Goal: Check status: Check status

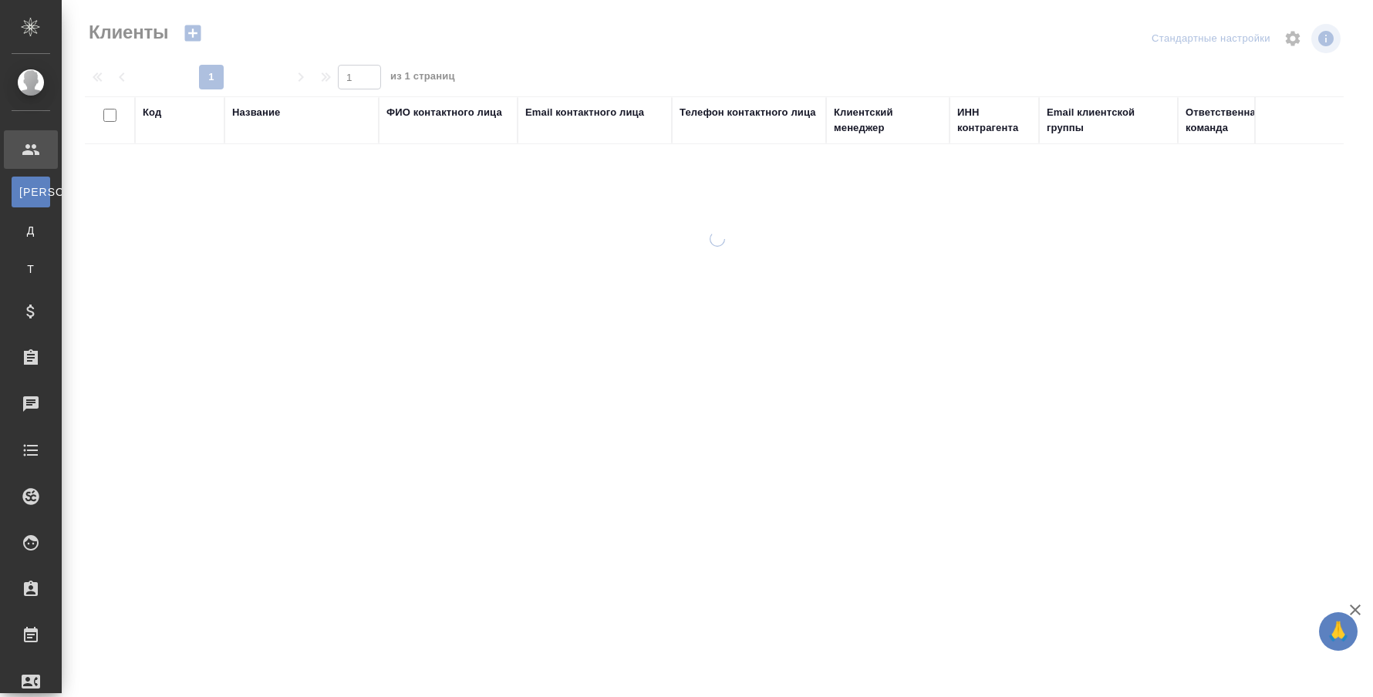
select select "RU"
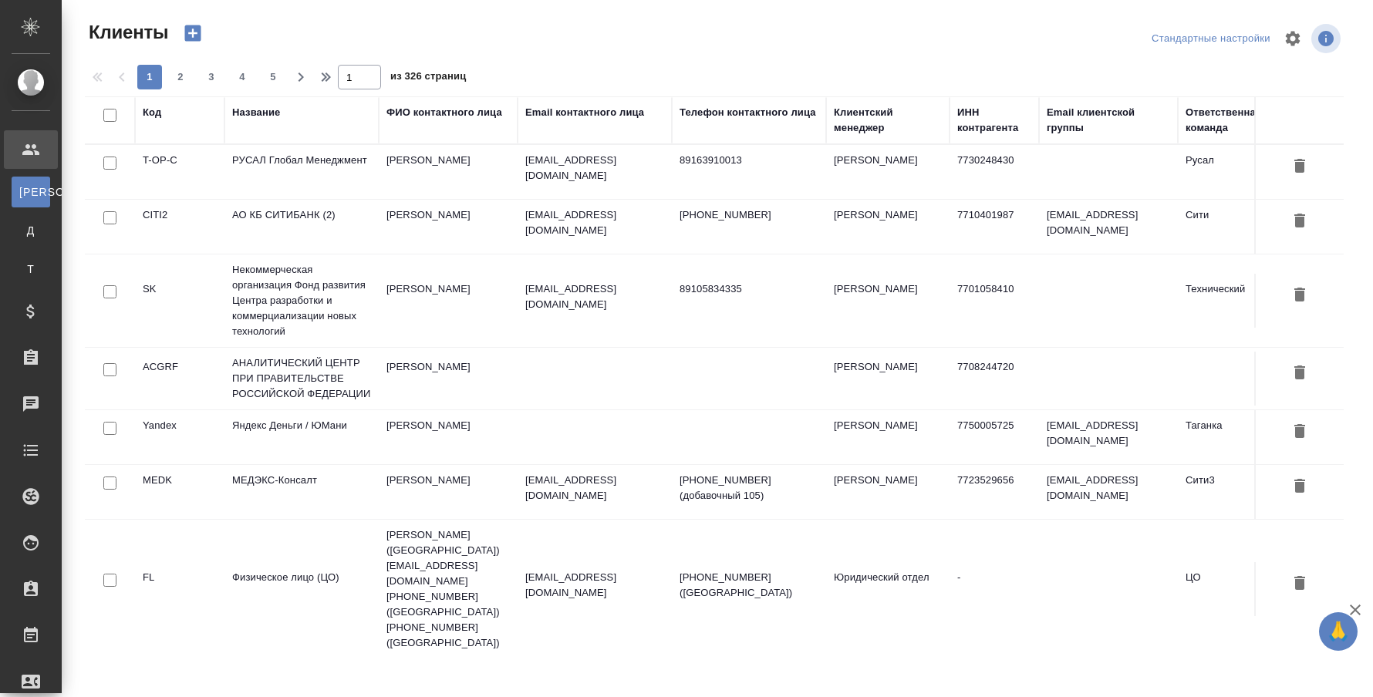
click at [262, 117] on div "Название" at bounding box center [256, 112] width 48 height 15
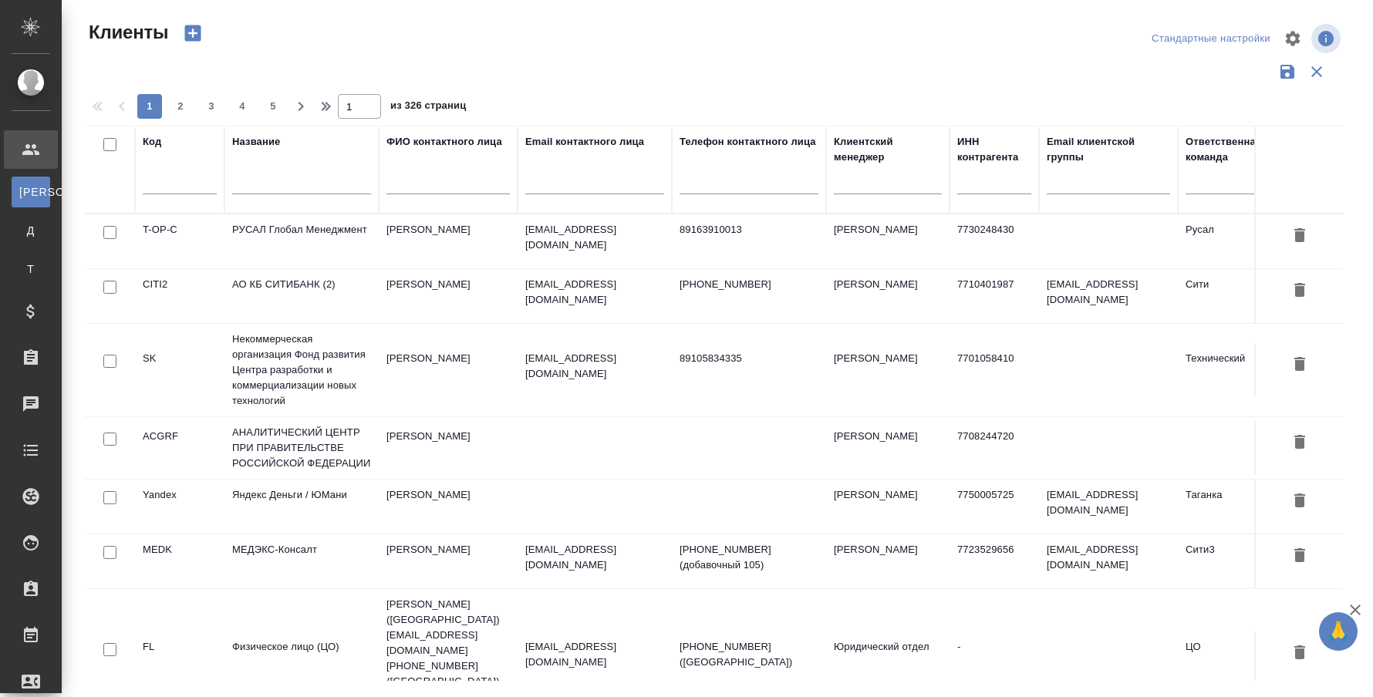
click at [256, 184] on input "text" at bounding box center [301, 184] width 139 height 19
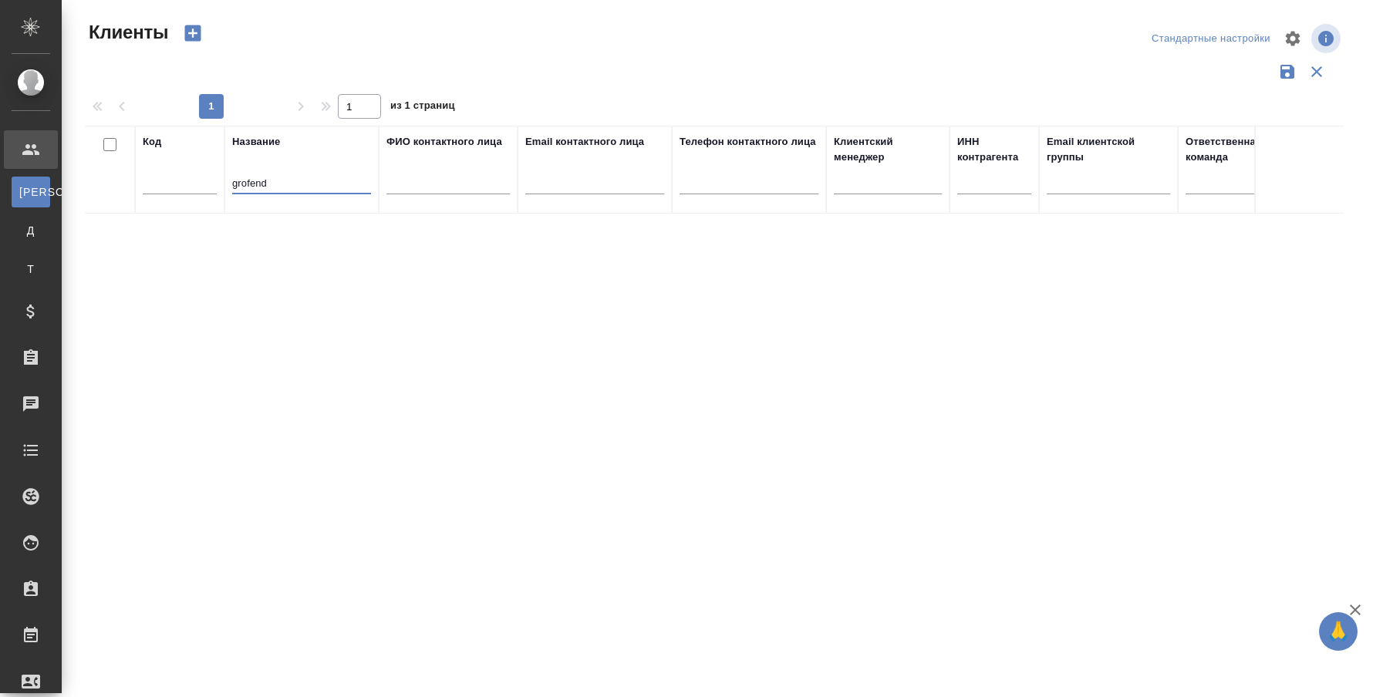
drag, startPoint x: 285, startPoint y: 184, endPoint x: 130, endPoint y: 191, distance: 156.0
click at [130, 191] on tr "Код Название grofend ФИО контактного лица Email контактного лица Телефон контак…" at bounding box center [738, 170] width 1306 height 88
type input "грофенд"
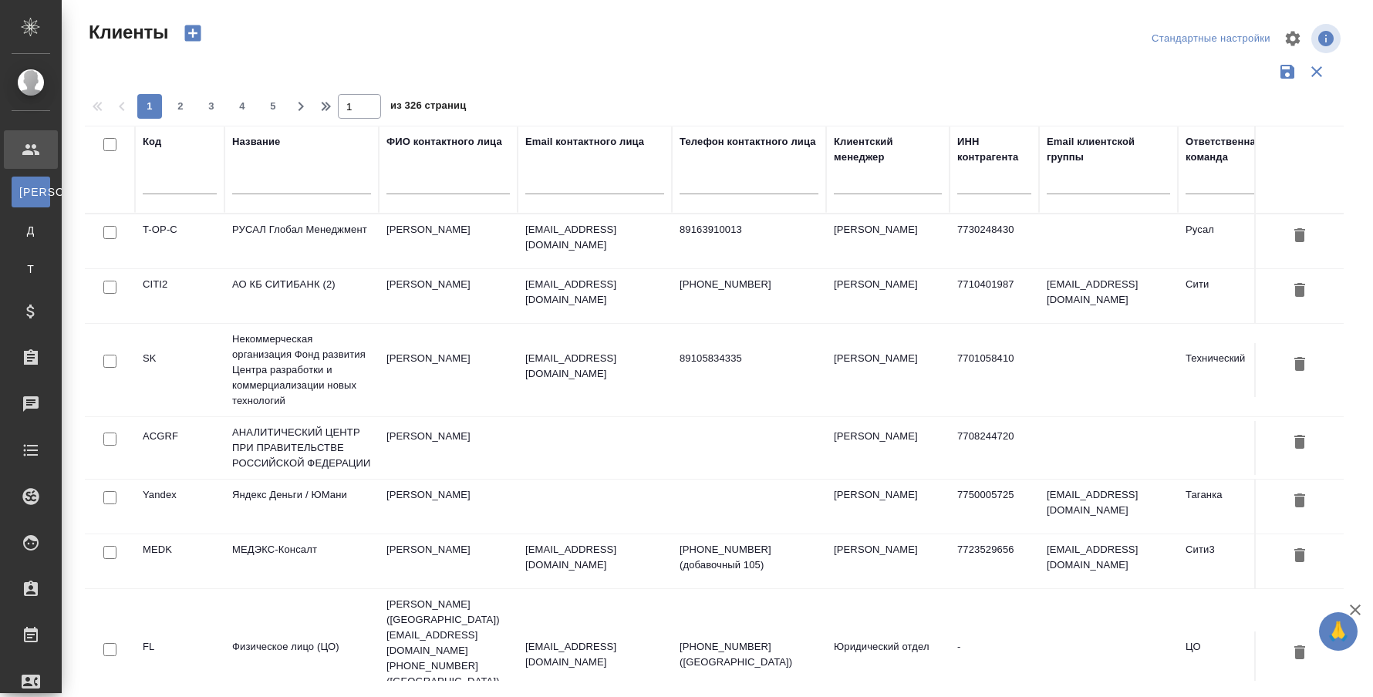
drag, startPoint x: 1266, startPoint y: 15, endPoint x: 1255, endPoint y: 21, distance: 12.4
click at [1266, 15] on div "Клиенты Стандартные настройки 1 2 3 4 5 1 из 326 страниц Код Название ФИО конта…" at bounding box center [720, 345] width 1288 height 690
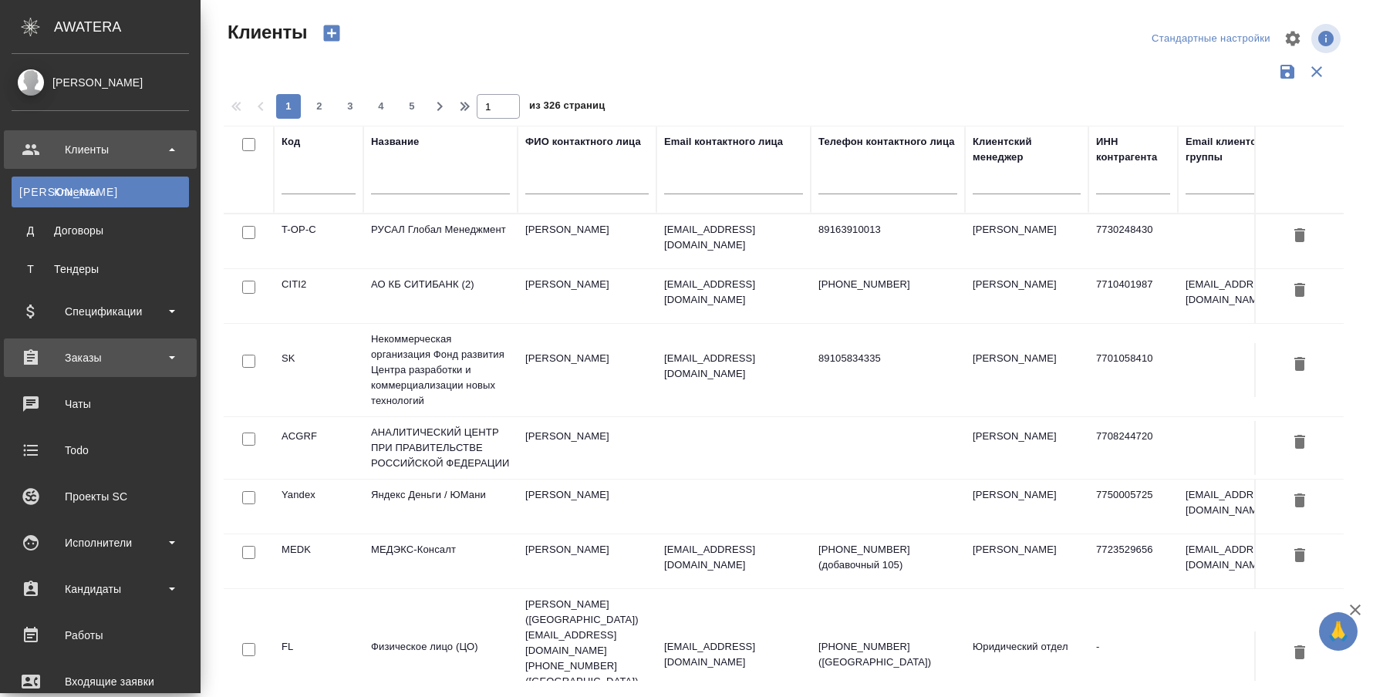
click at [83, 358] on div "Заказы" at bounding box center [100, 357] width 177 height 23
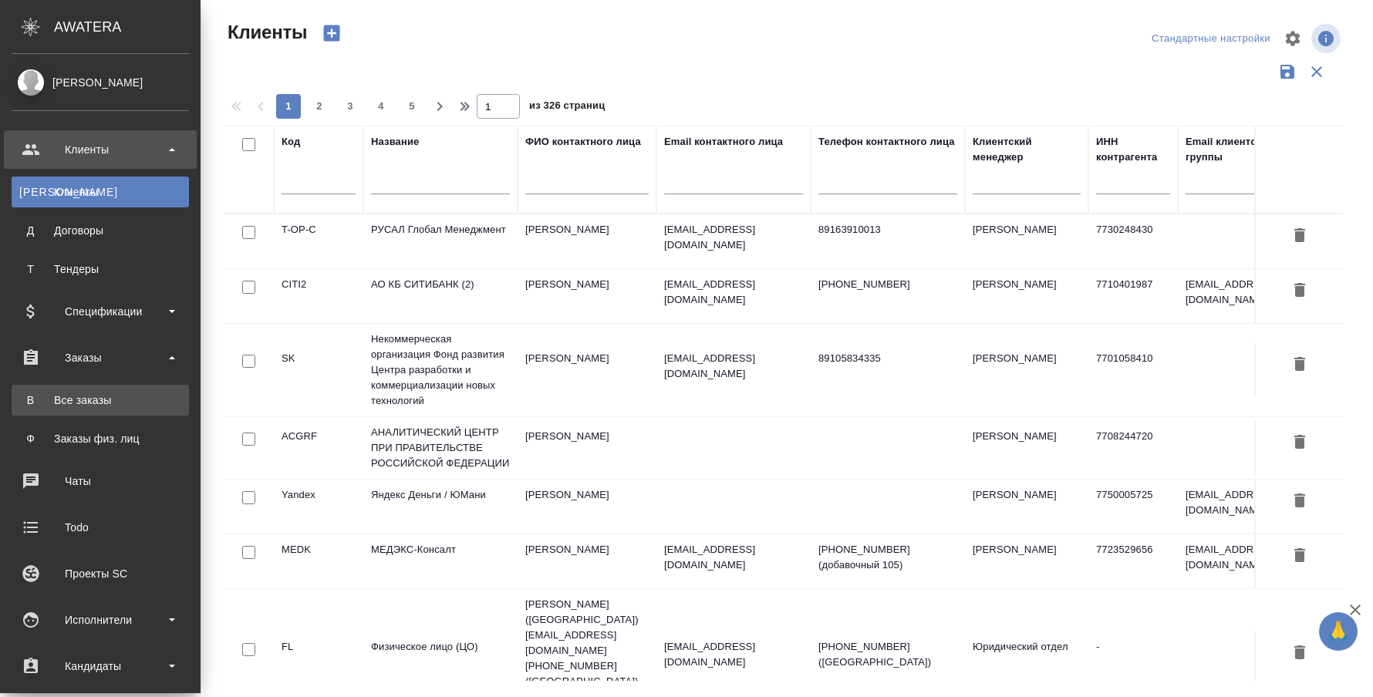
click at [92, 405] on div "Все заказы" at bounding box center [100, 400] width 162 height 15
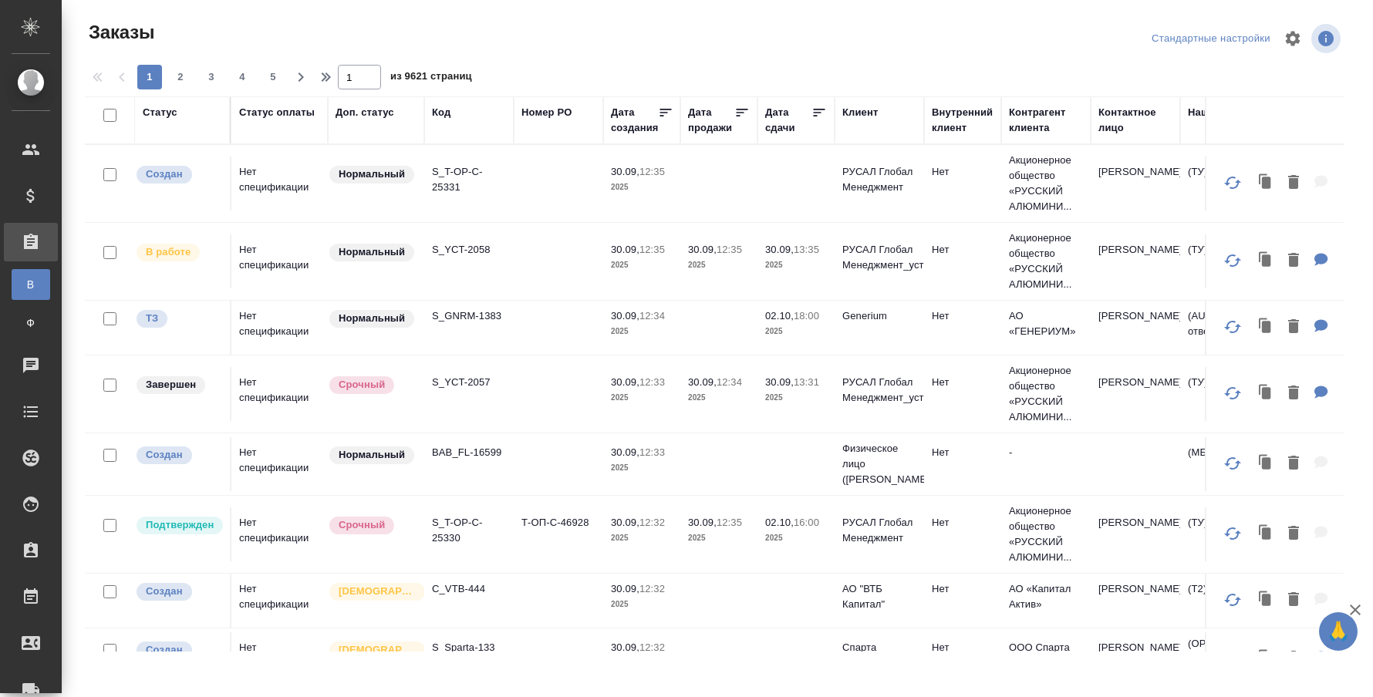
click at [440, 116] on div "Код" at bounding box center [441, 112] width 19 height 15
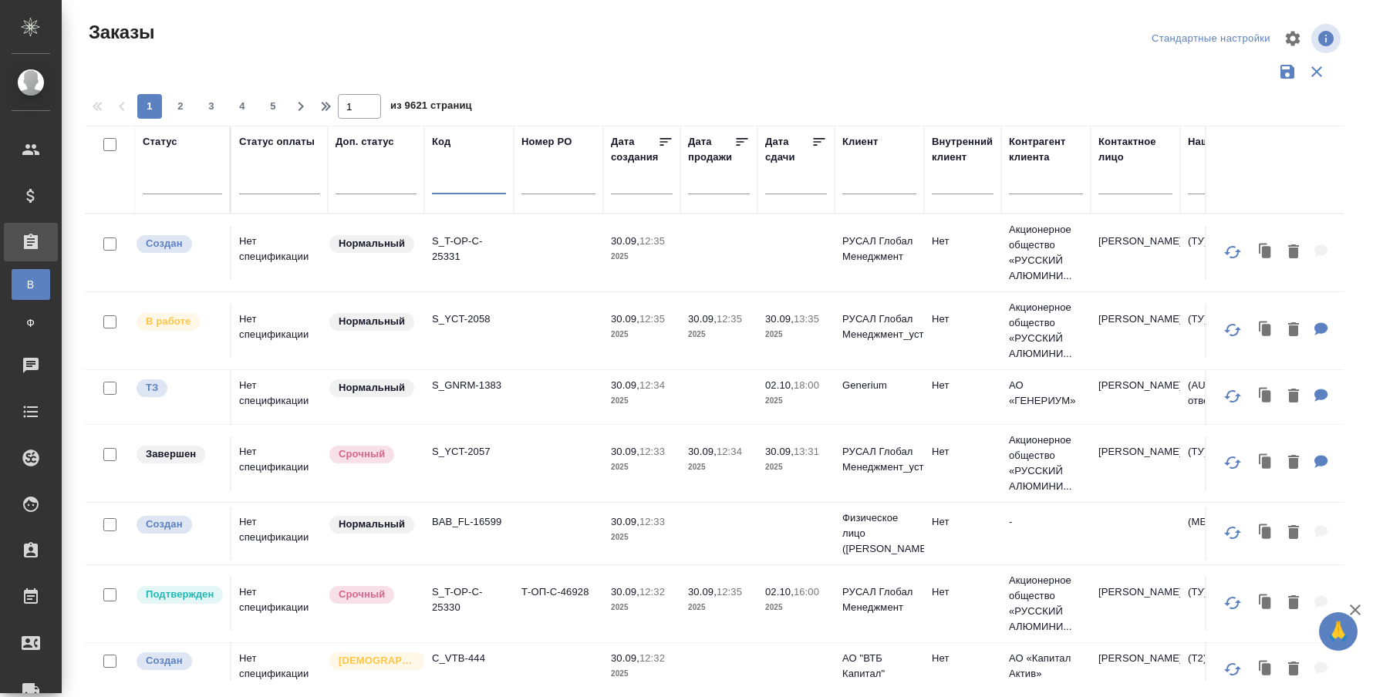
click at [442, 184] on input "text" at bounding box center [469, 184] width 74 height 19
type input "в"
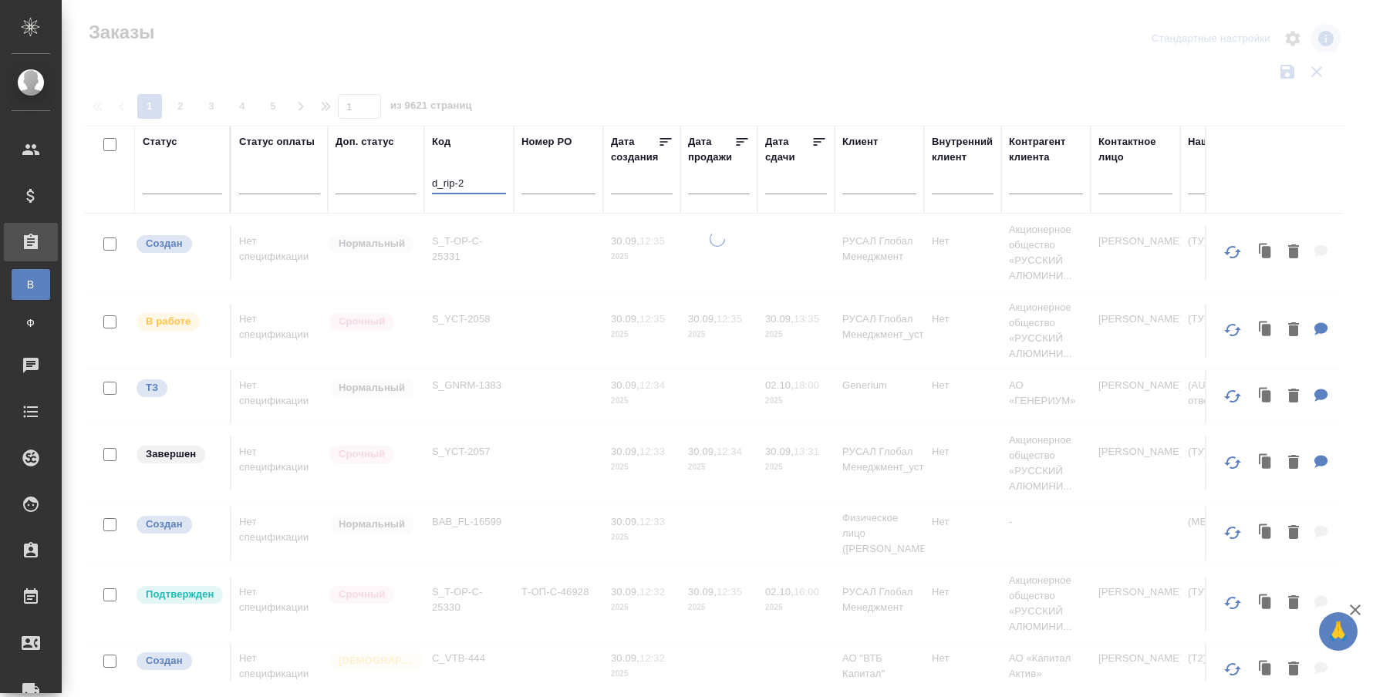
type input "d_rip-2"
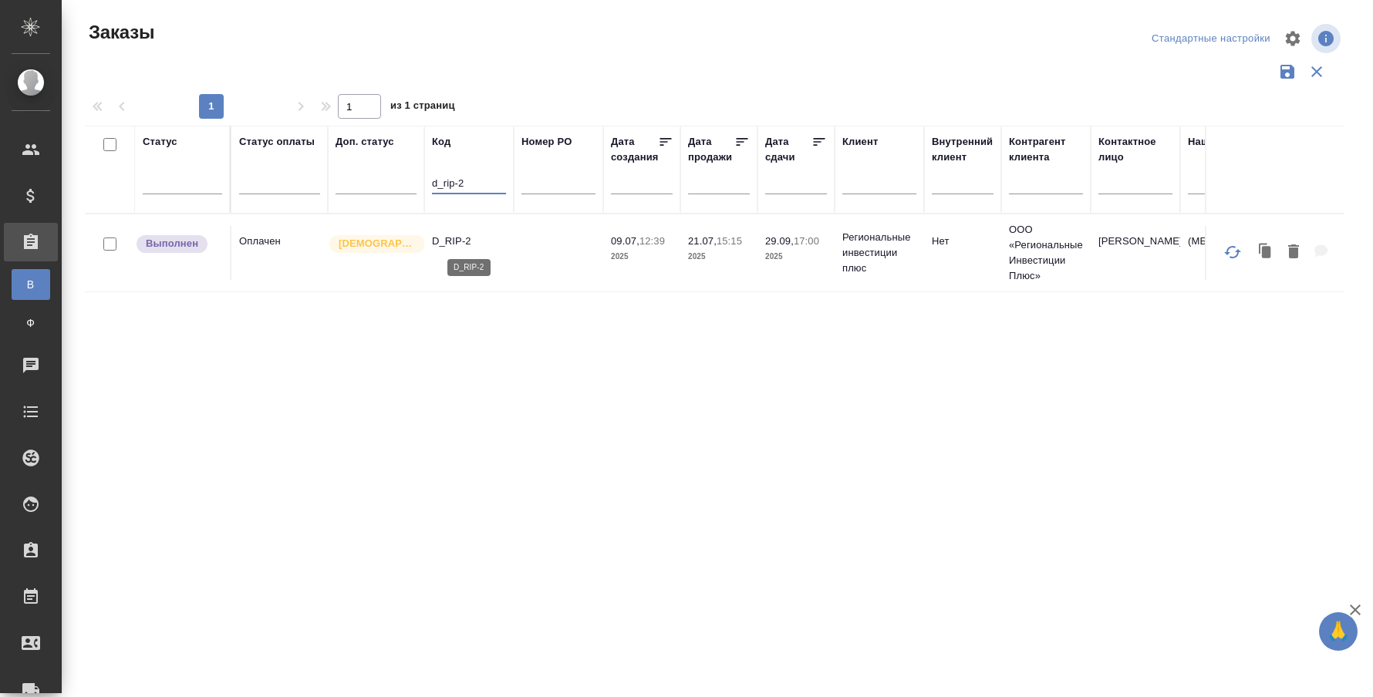
click at [435, 241] on p "D_RIP-2" at bounding box center [469, 241] width 74 height 15
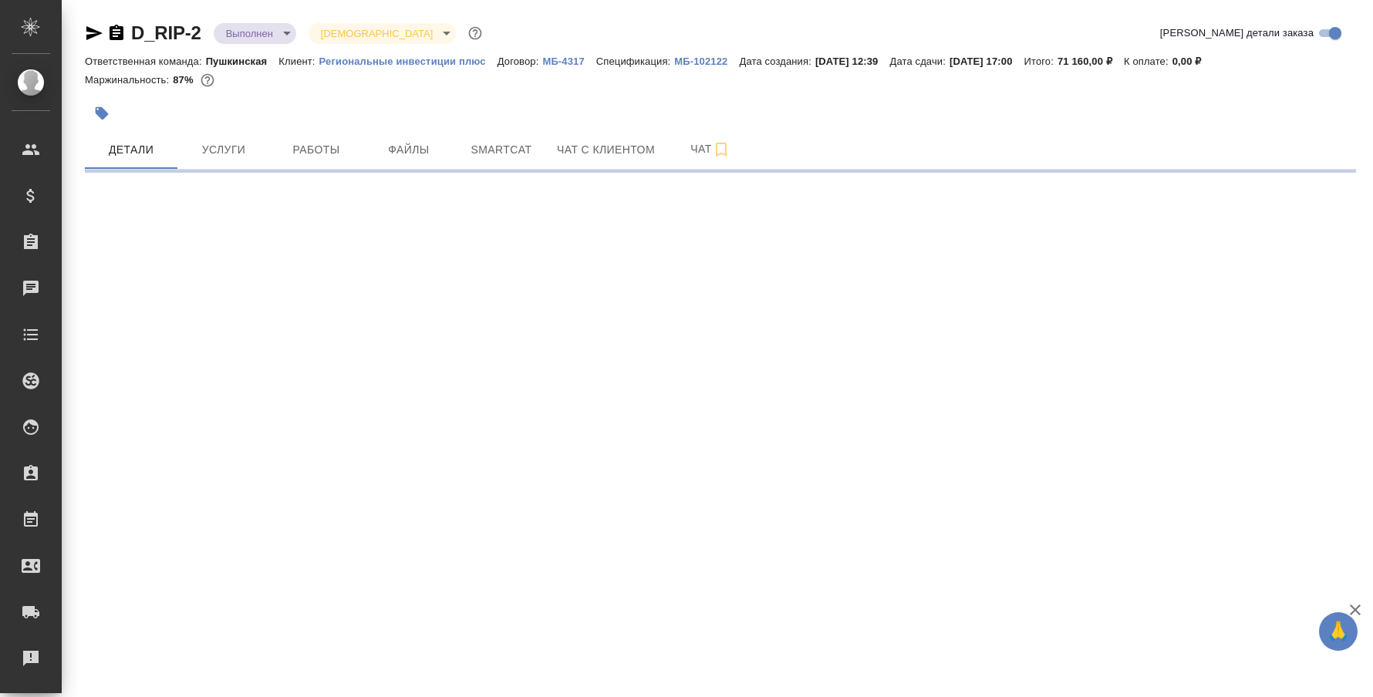
select select "RU"
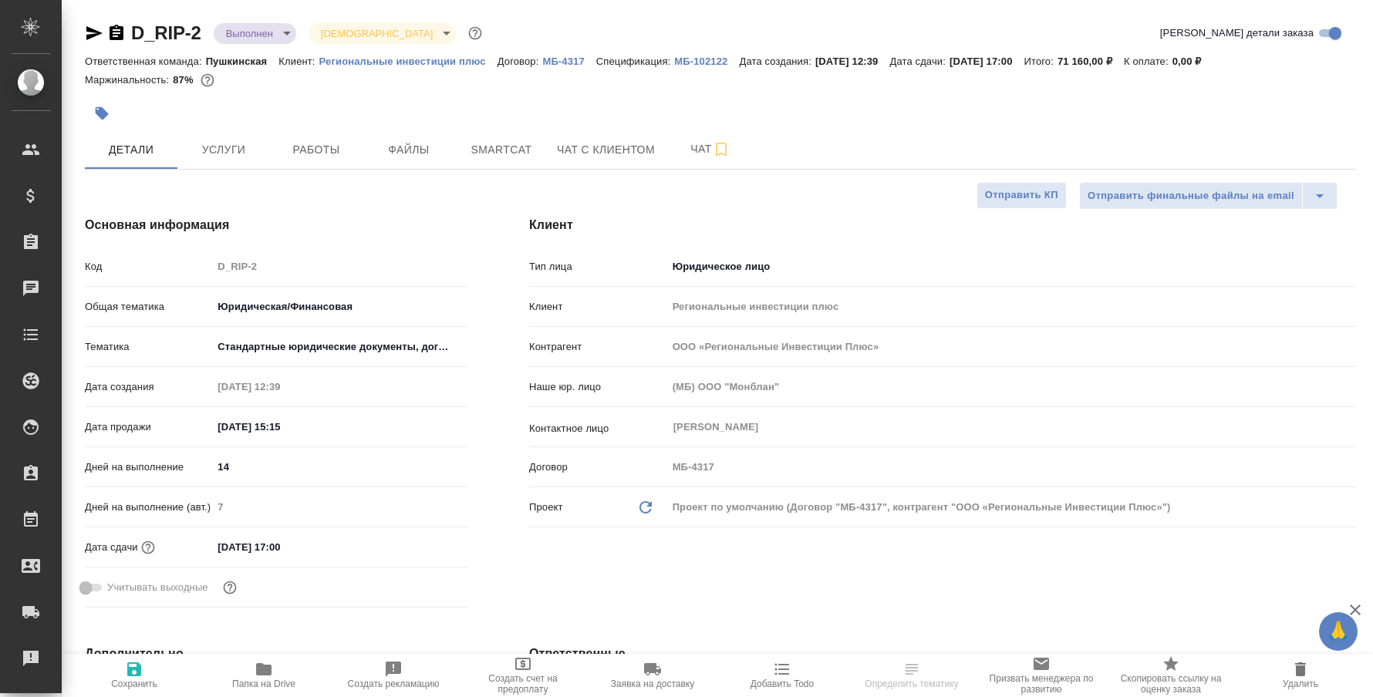
type textarea "x"
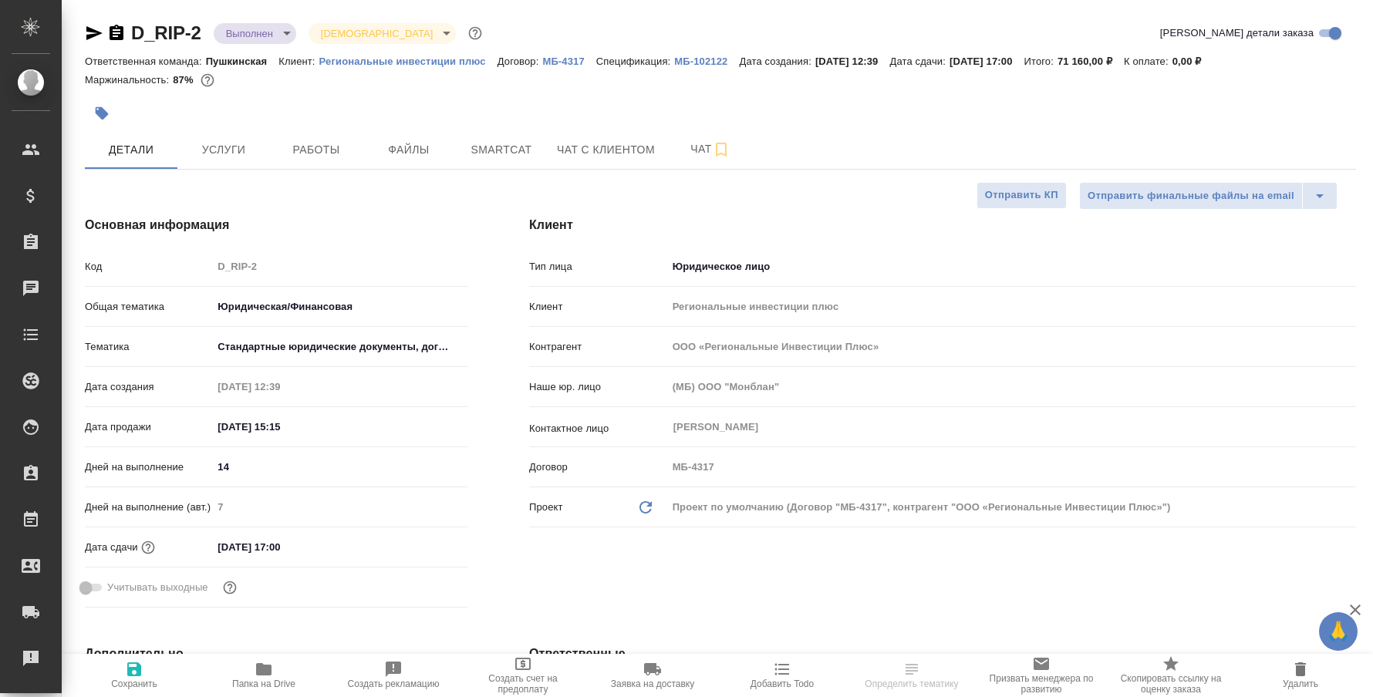
type textarea "x"
click at [414, 153] on span "Файлы" at bounding box center [409, 149] width 74 height 19
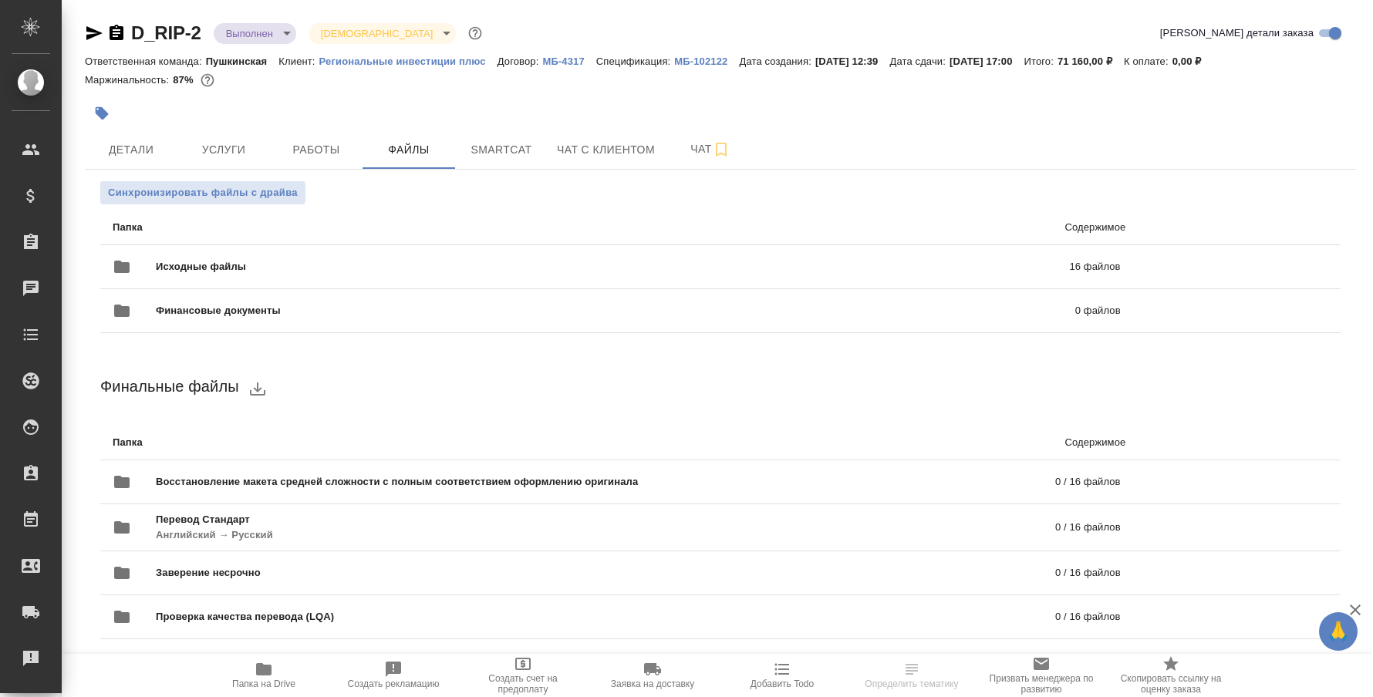
click at [268, 669] on icon "button" at bounding box center [263, 669] width 15 height 12
click at [160, 31] on link "D_RIP-2" at bounding box center [166, 32] width 70 height 21
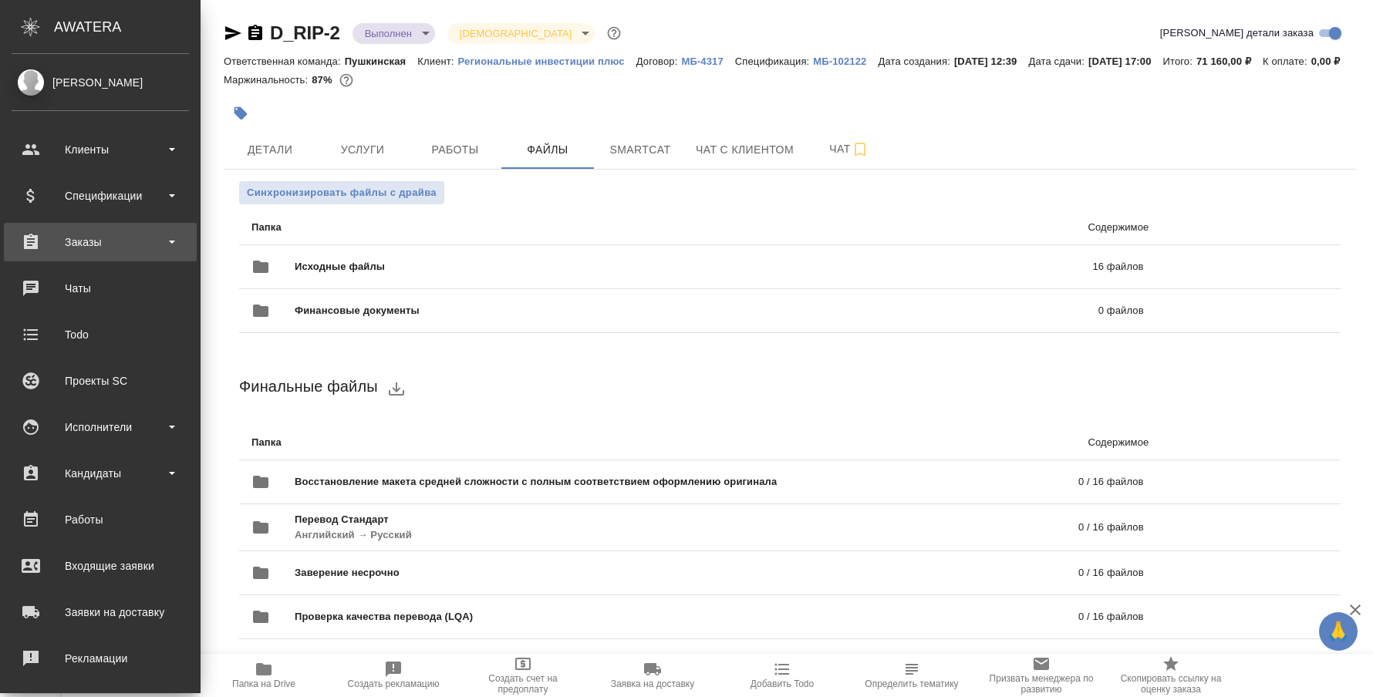
click at [100, 240] on div "Заказы" at bounding box center [100, 242] width 177 height 23
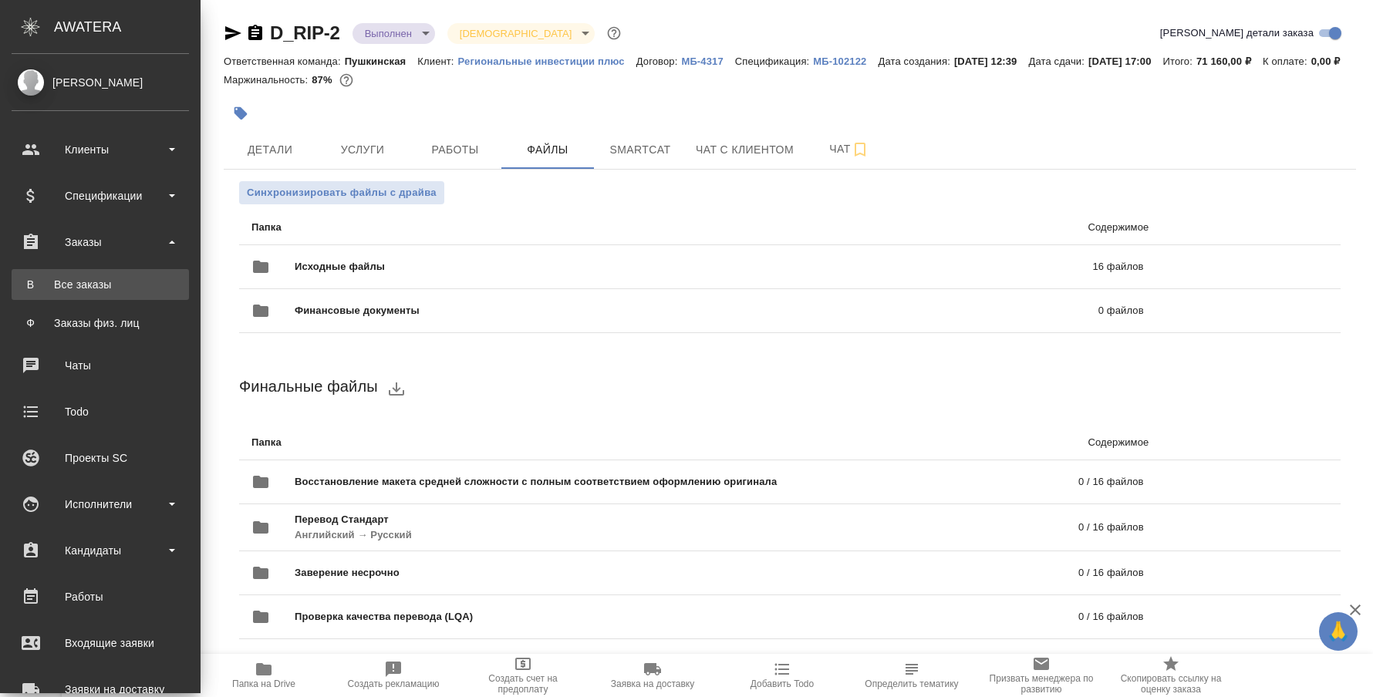
click at [89, 283] on div "Все заказы" at bounding box center [100, 284] width 162 height 15
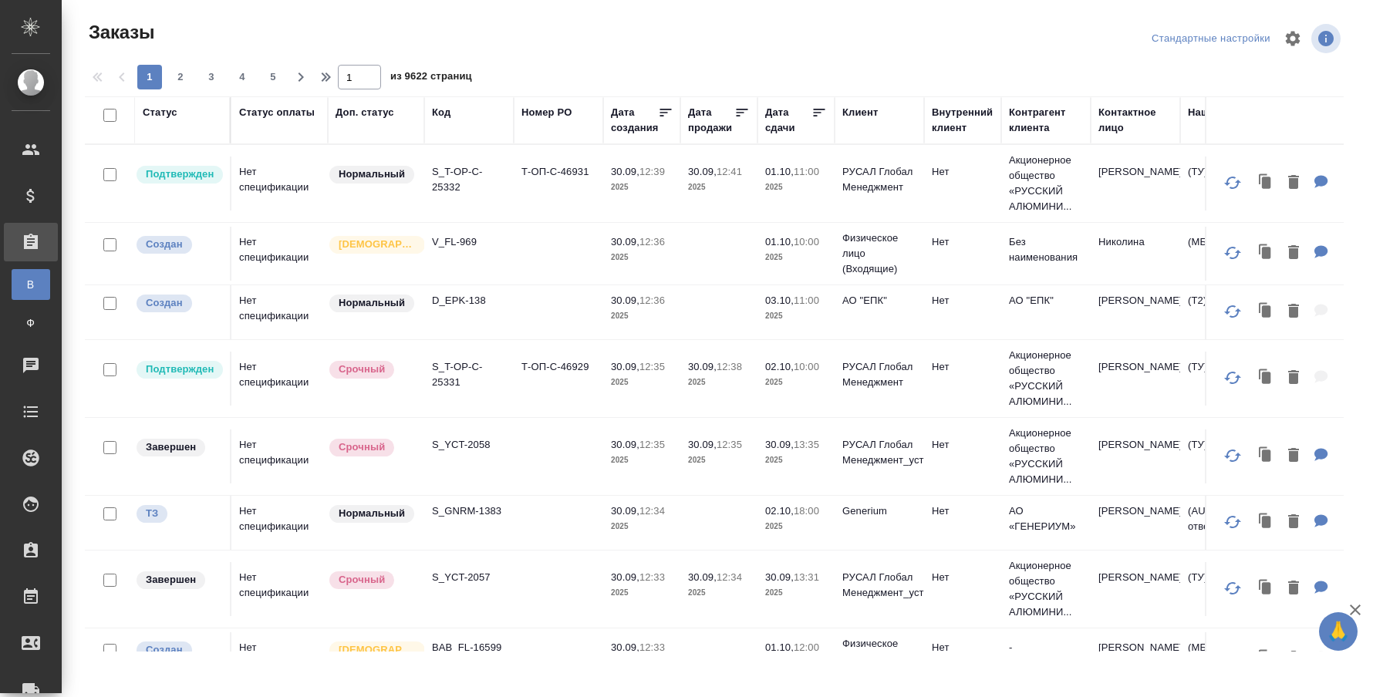
drag, startPoint x: 444, startPoint y: 111, endPoint x: 450, endPoint y: 127, distance: 17.1
click at [444, 113] on div "Код" at bounding box center [441, 112] width 19 height 15
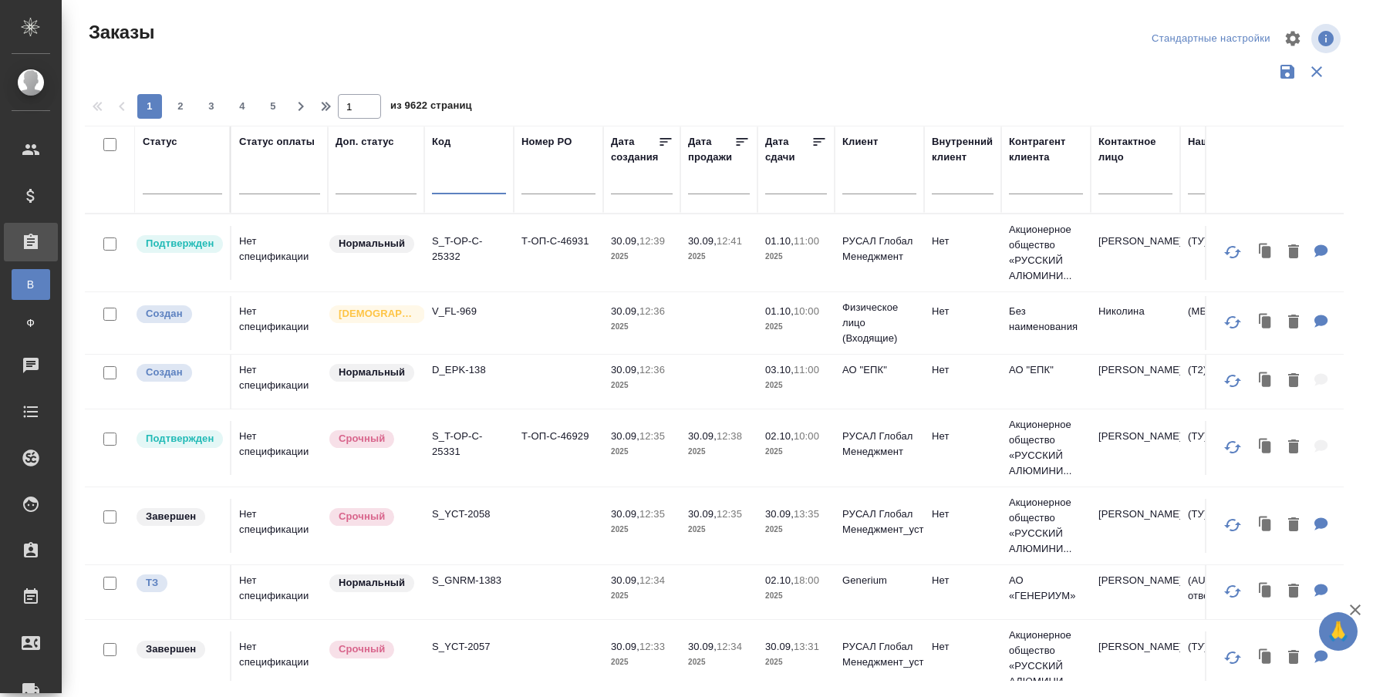
click at [444, 175] on input "text" at bounding box center [469, 184] width 74 height 19
type input "в"
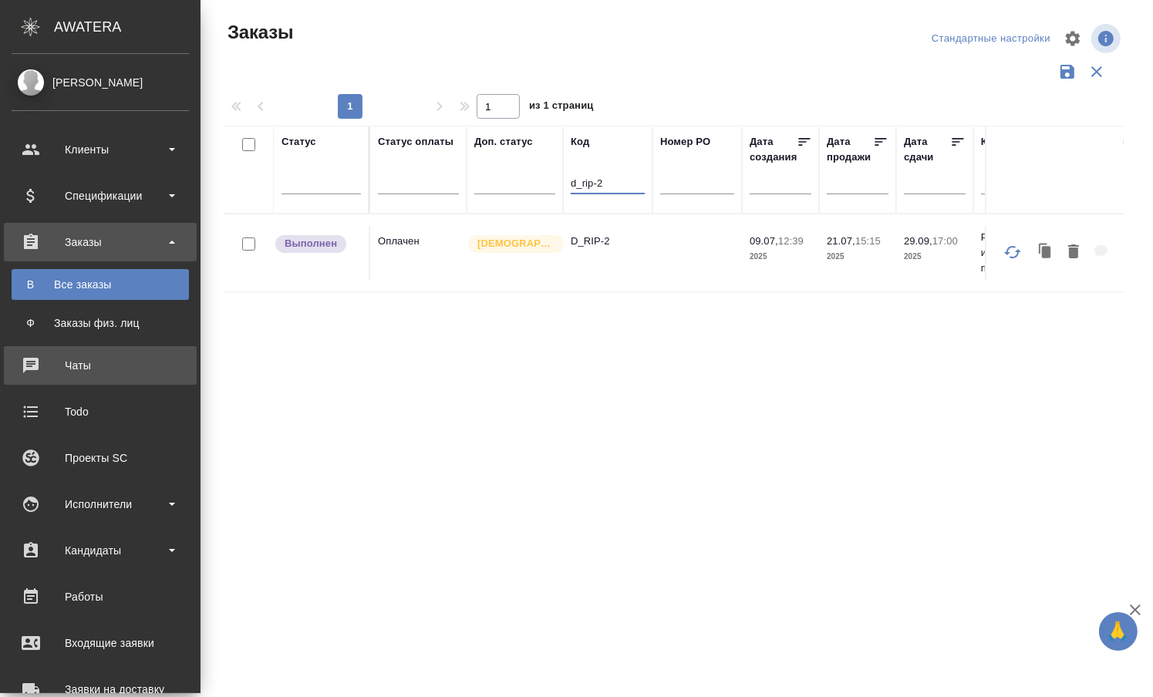
type input "d_rip-2"
